Goal: Navigation & Orientation: Understand site structure

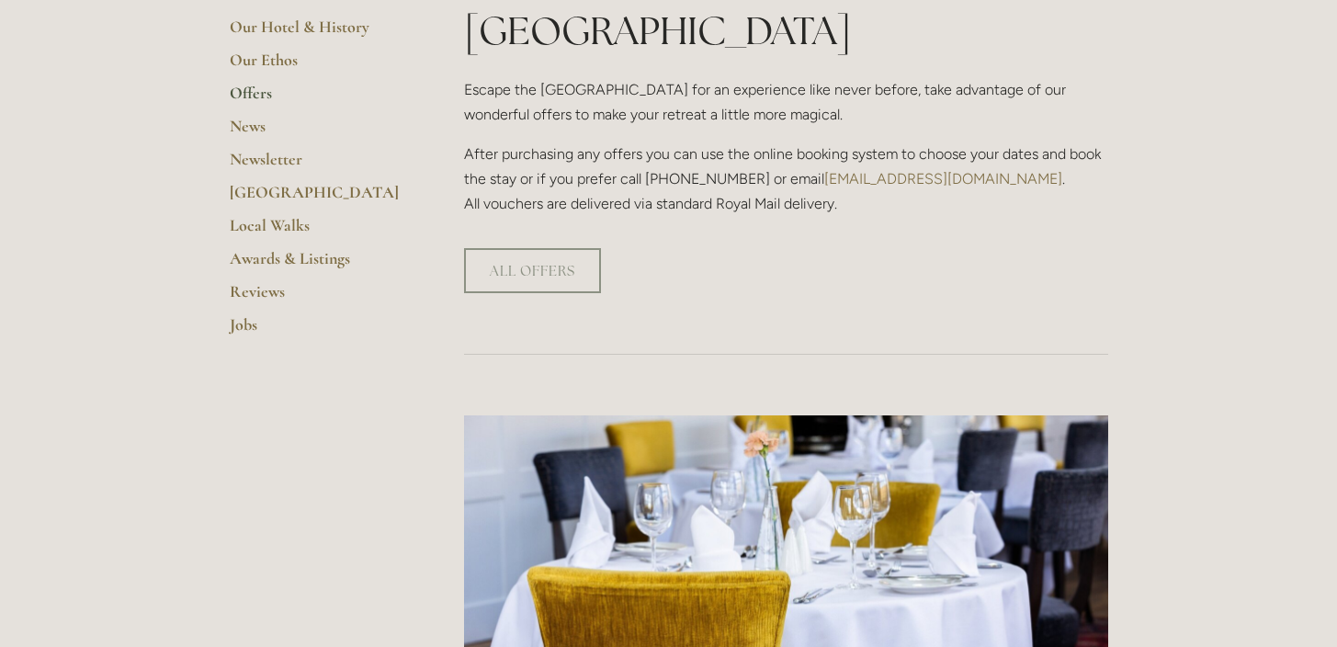
scroll to position [555, 0]
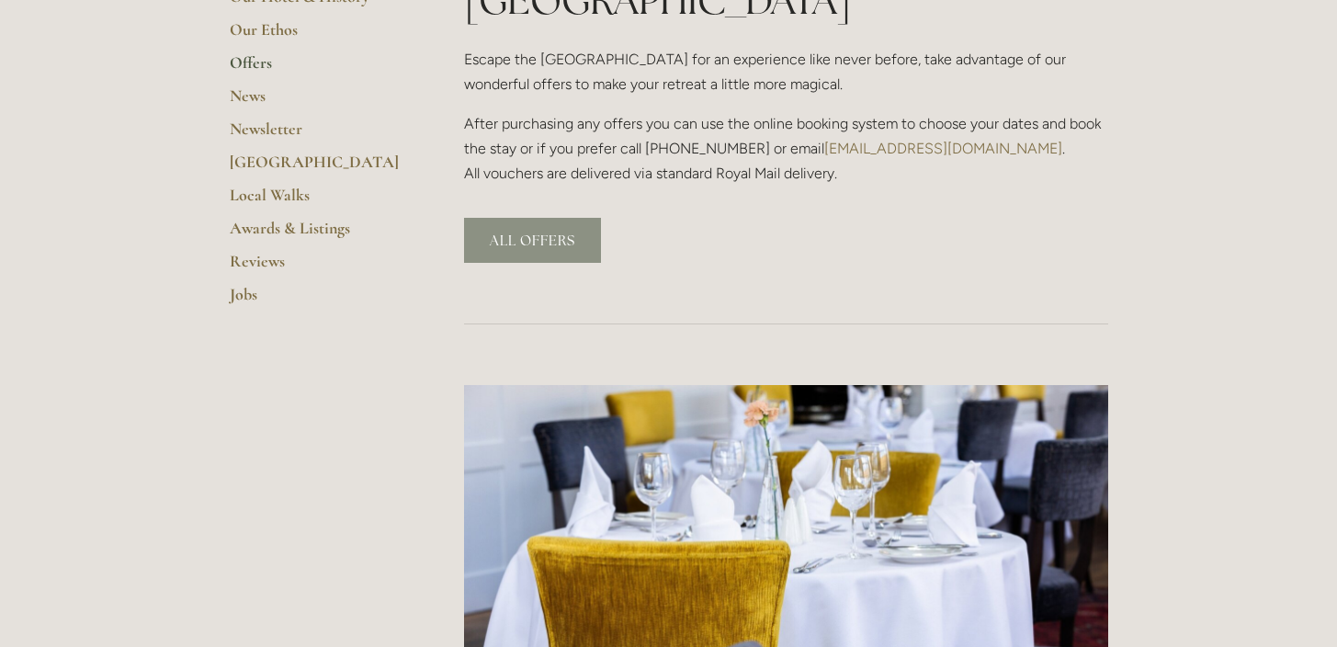
click at [523, 218] on link "ALL OFFERS" at bounding box center [532, 240] width 137 height 45
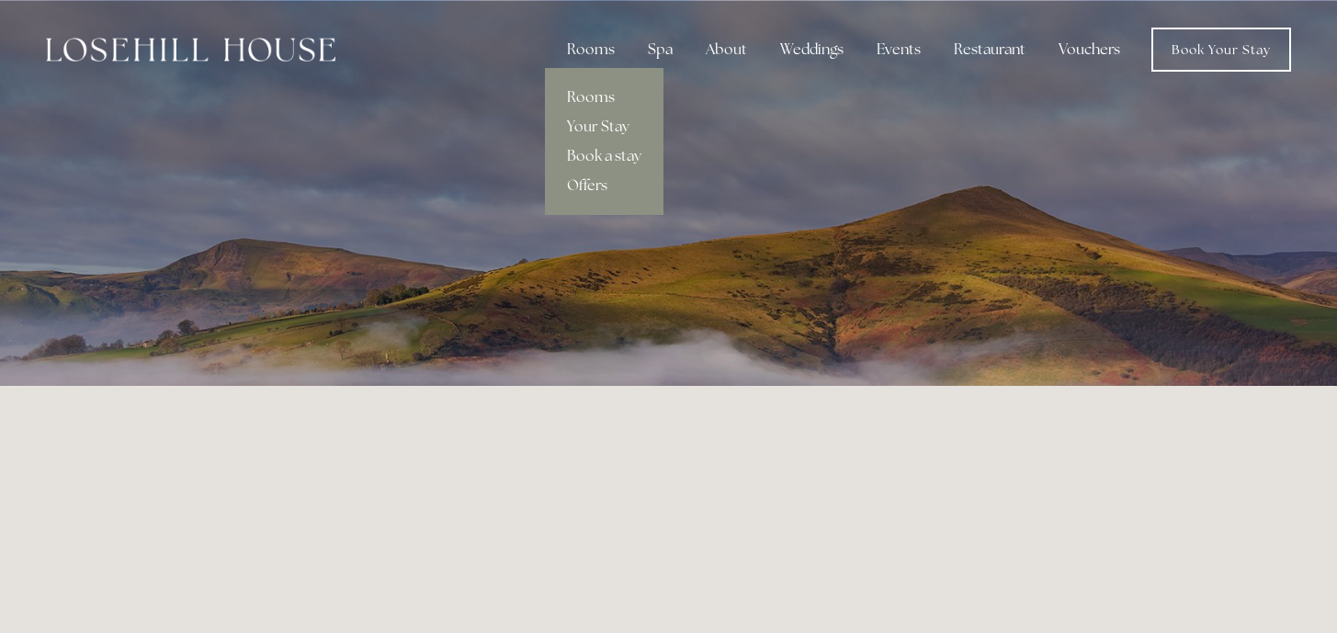
click at [607, 96] on link "Rooms" at bounding box center [604, 97] width 119 height 29
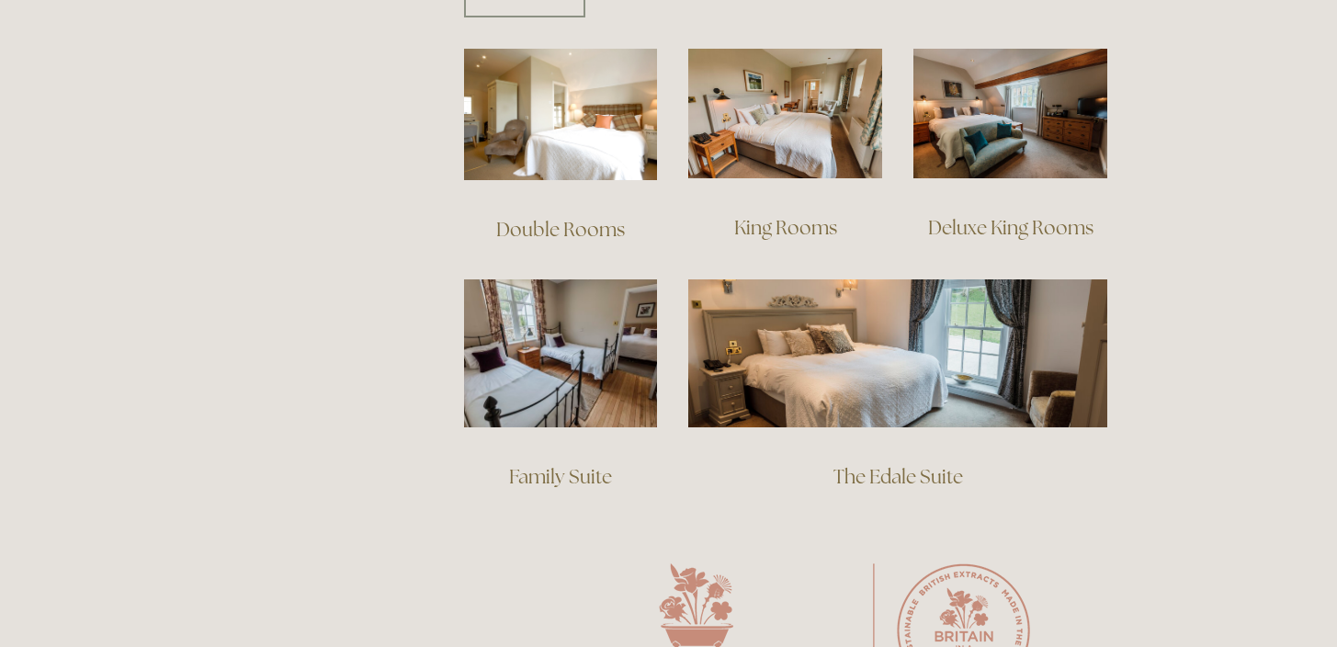
scroll to position [1306, 0]
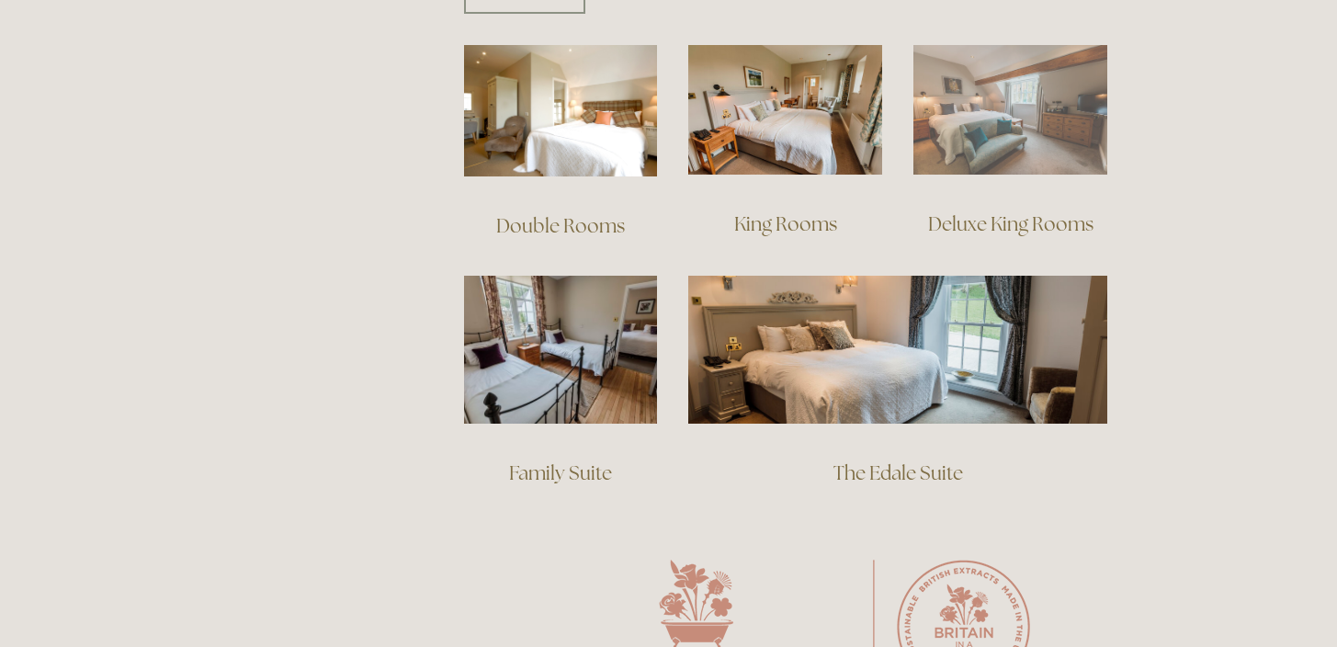
click at [996, 113] on img at bounding box center [1010, 110] width 194 height 130
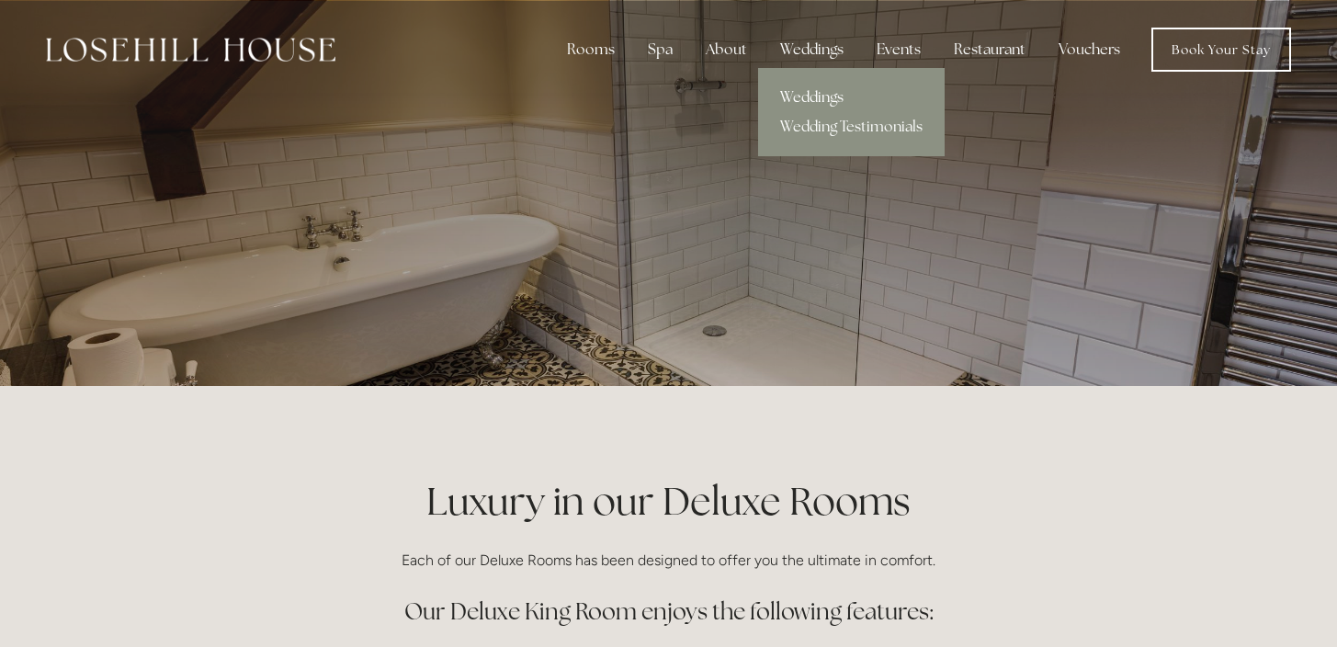
click at [809, 100] on link "Weddings" at bounding box center [851, 97] width 187 height 29
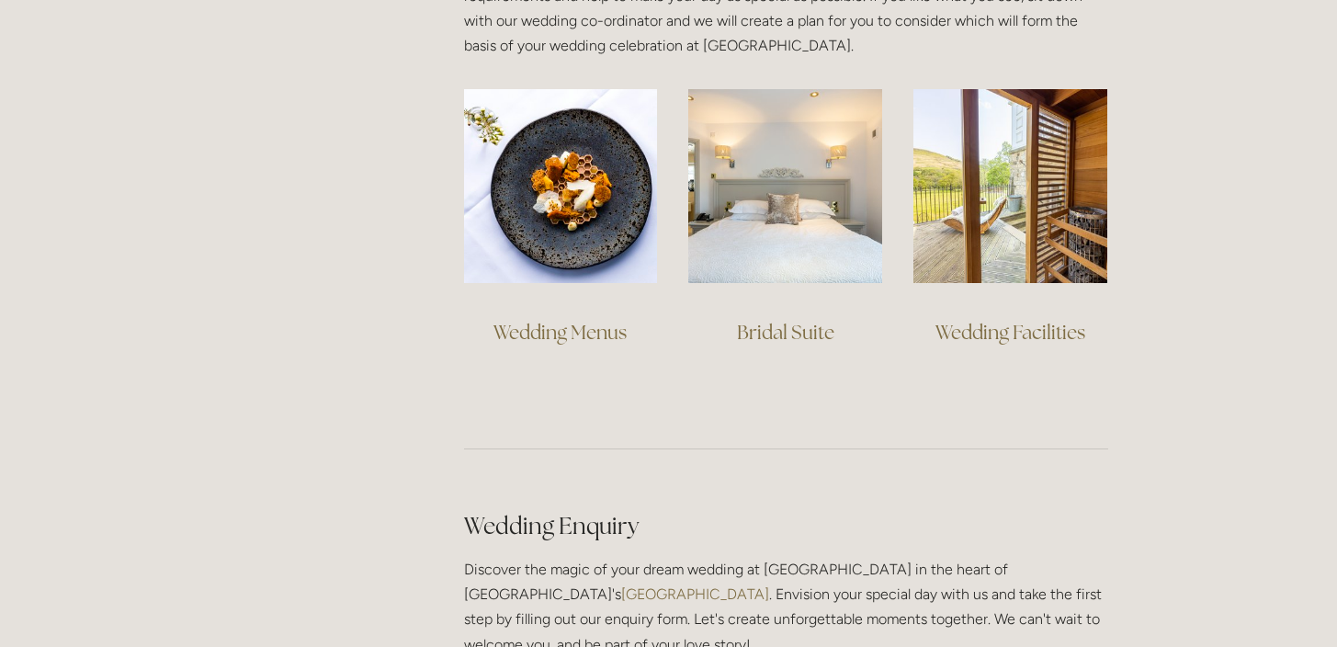
scroll to position [1415, 0]
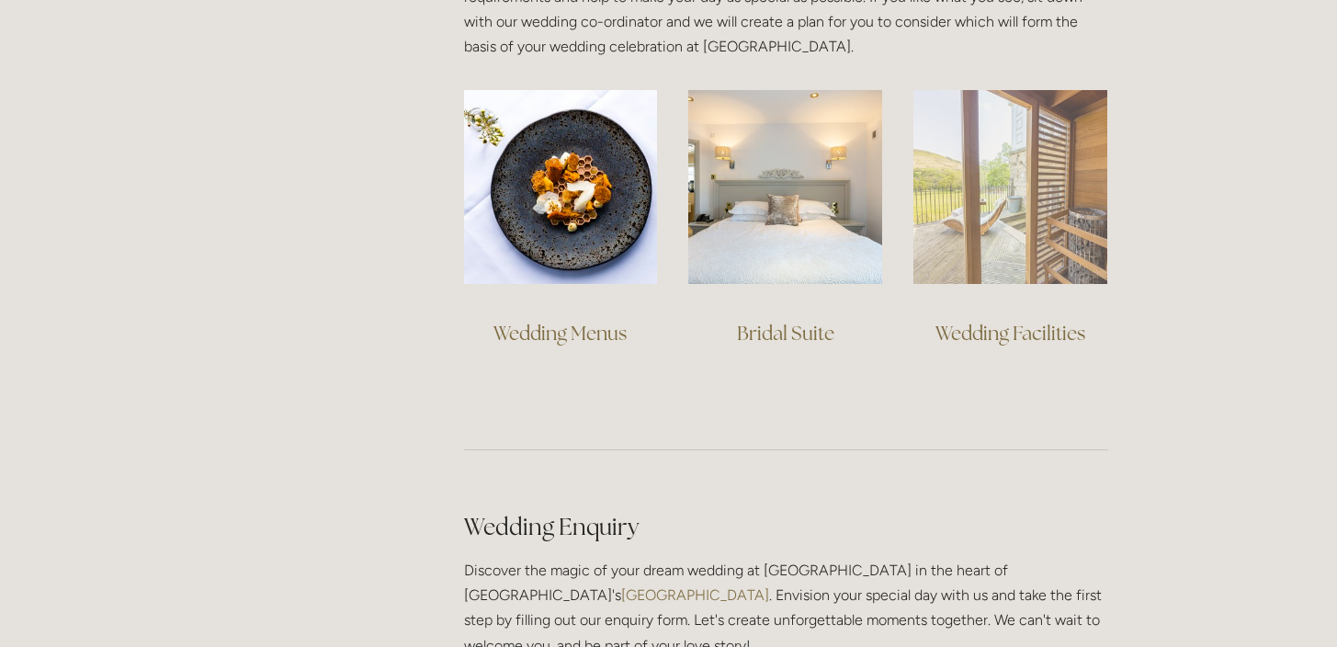
click at [1009, 265] on img at bounding box center [1010, 187] width 194 height 194
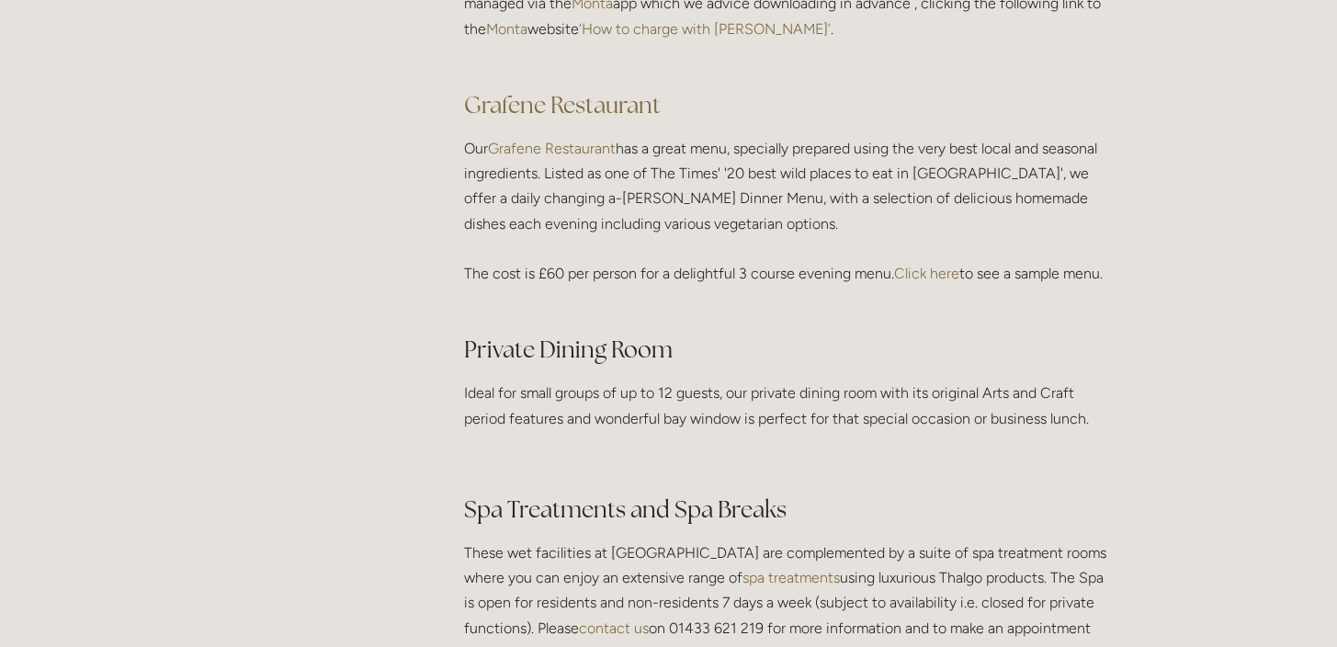
scroll to position [2774, 0]
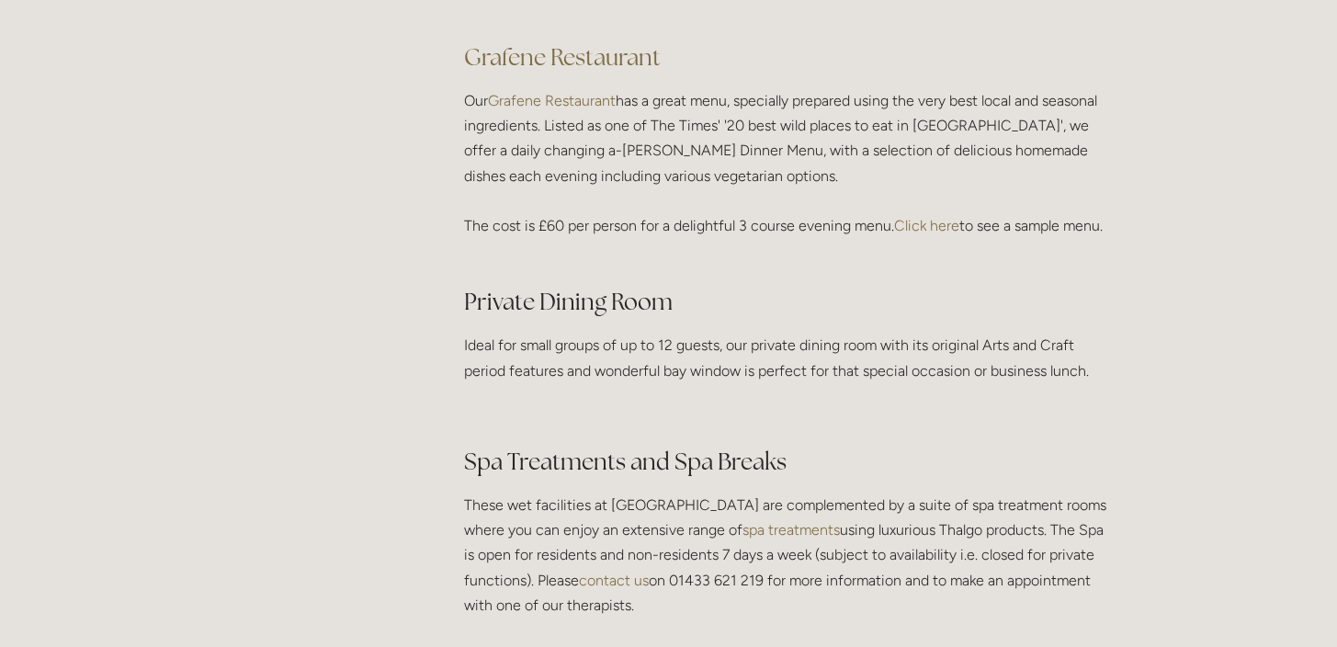
click at [926, 226] on link "Click here" at bounding box center [926, 225] width 65 height 17
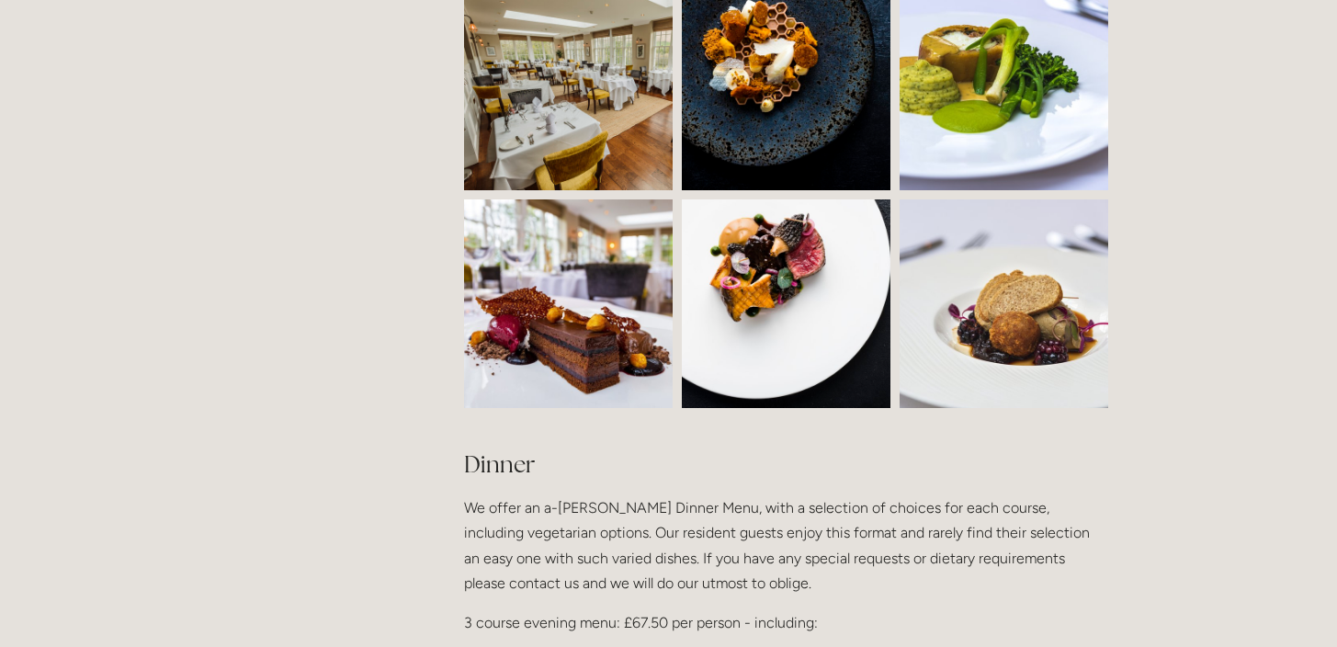
scroll to position [1212, 0]
